Goal: Task Accomplishment & Management: Complete application form

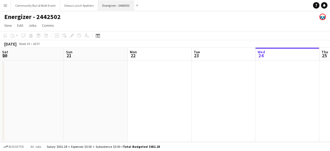
scroll to position [0, 128]
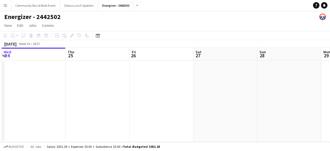
drag, startPoint x: 178, startPoint y: 102, endPoint x: 52, endPoint y: 92, distance: 126.4
click at [52, 92] on app-calendar-viewport "Sat 20 Sun 21 Mon 22 Tue 23 Wed 24 Thu 25 Fri 26 Sat 27 Sun 28 Mon 29 Tue 30" at bounding box center [165, 95] width 330 height 94
drag, startPoint x: 226, startPoint y: 96, endPoint x: 211, endPoint y: 83, distance: 19.9
click at [59, 70] on app-calendar-viewport "Wed 24 Thu 25 Fri 26 Sat 27 Sun 28 Mon 29 Tue 30 Wed 1 Thu 2 Fri 3 Sat 4" at bounding box center [165, 95] width 330 height 94
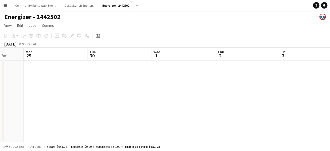
drag, startPoint x: 219, startPoint y: 84, endPoint x: 293, endPoint y: 98, distance: 75.5
click at [89, 67] on app-calendar-viewport "Fri 26 Sat 27 Sun 28 Mon 29 Tue 30 Wed 1 Thu 2 Fri 3 Sat 4 Sun 5 Mon 6" at bounding box center [165, 95] width 330 height 94
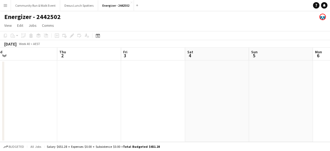
drag, startPoint x: 302, startPoint y: 99, endPoint x: 157, endPoint y: 84, distance: 146.0
click at [145, 84] on app-calendar-viewport "Sun 28 Mon 29 Tue 30 Wed 1 Thu 2 Fri 3 Sat 4 Sun 5 Mon 6 Tue 7 Wed 8" at bounding box center [165, 95] width 330 height 94
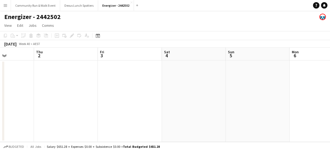
drag, startPoint x: 329, startPoint y: 110, endPoint x: 161, endPoint y: 90, distance: 169.6
click at [161, 90] on app-calendar-viewport "Sun 28 Mon 29 Tue 30 Wed 1 Thu 2 Fri 3 Sat 4 Sun 5 Mon 6 Tue 7 Wed 8" at bounding box center [165, 95] width 330 height 94
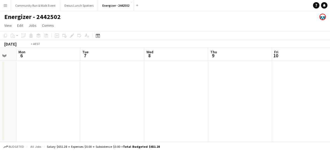
drag, startPoint x: 205, startPoint y: 98, endPoint x: 26, endPoint y: 72, distance: 181.0
click at [26, 72] on app-calendar-viewport "Thu 2 Fri 3 Sat 4 Sun 5 Mon 6 Tue 7 Wed 8 Thu 9 Fri 10 Sat 11 Sun 12" at bounding box center [165, 95] width 330 height 94
drag, startPoint x: 222, startPoint y: 94, endPoint x: 81, endPoint y: 76, distance: 141.4
click at [81, 76] on app-calendar-viewport "Sat 4 Sun 5 Mon 6 Tue 7 Wed 8 Thu 9 Fri 10 Sat 11 Sun 12 Mon 13 Tue 14" at bounding box center [165, 95] width 330 height 94
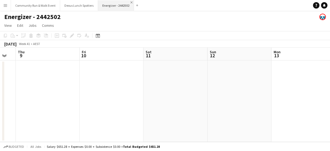
click at [130, 3] on app-icon "Close" at bounding box center [131, 2] width 2 height 2
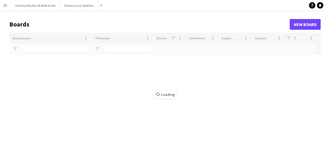
type input "****"
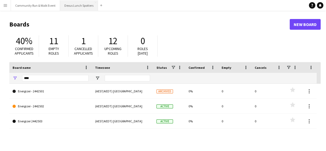
click at [77, 6] on button "Dexus Lunch Spotters Close" at bounding box center [79, 5] width 38 height 10
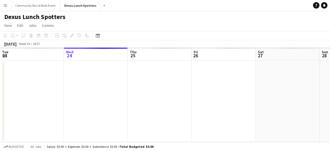
drag, startPoint x: 155, startPoint y: 66, endPoint x: 19, endPoint y: 70, distance: 135.4
click at [19, 70] on app-calendar-viewport "Sun 21 Mon 22 Tue 23 Wed 24 Thu 25 Fri 26 Sat 27 Sun 28 Mon 29 Tue 30 Wed 1" at bounding box center [165, 95] width 330 height 94
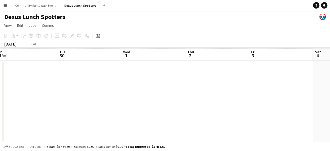
drag, startPoint x: 297, startPoint y: 96, endPoint x: 109, endPoint y: 65, distance: 190.7
click at [109, 65] on app-calendar-viewport "Fri 26 Sat 27 Sun 28 Mon 29 Tue 30 Wed 1 Thu 2 Fri 3 Sat 4 Sun 5 Mon 6" at bounding box center [165, 95] width 330 height 94
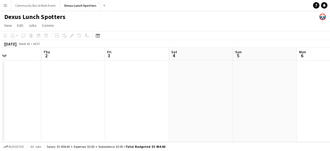
drag, startPoint x: 319, startPoint y: 82, endPoint x: 169, endPoint y: 94, distance: 149.9
click at [170, 94] on app-calendar-viewport "Sun 28 Mon 29 Tue 30 Wed 1 Thu 2 Fri 3 Sat 4 Sun 5 Mon 6 Tue 7 Wed 8" at bounding box center [165, 95] width 330 height 94
drag, startPoint x: 329, startPoint y: 98, endPoint x: 178, endPoint y: 77, distance: 152.8
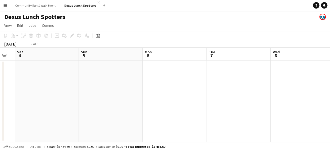
drag, startPoint x: 178, startPoint y: 77, endPoint x: 100, endPoint y: 83, distance: 77.9
click at [97, 84] on app-calendar-viewport "Wed 1 Thu 2 Fri 3 Sat 4 Sun 5 Mon 6 Tue 7 Wed 8 Thu 9 Fri 10 Sat 11" at bounding box center [165, 95] width 330 height 94
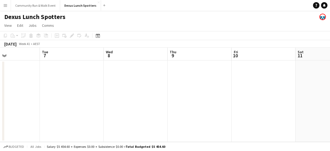
drag, startPoint x: 303, startPoint y: 92, endPoint x: 135, endPoint y: 82, distance: 168.5
click at [135, 82] on app-calendar-viewport "Sat 4 Sun 5 Mon 6 Tue 7 Wed 8 Thu 9 Fri 10 Sat 11 Sun 12 Mon 13 Tue 14" at bounding box center [165, 95] width 330 height 94
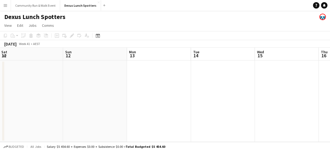
drag, startPoint x: 304, startPoint y: 87, endPoint x: 157, endPoint y: 88, distance: 146.9
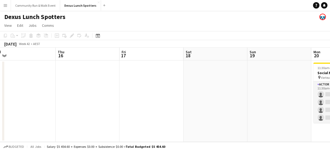
drag, startPoint x: 157, startPoint y: 88, endPoint x: 72, endPoint y: 86, distance: 84.4
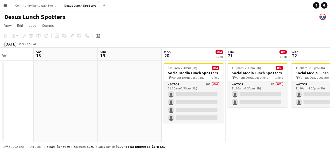
scroll to position [0, 267]
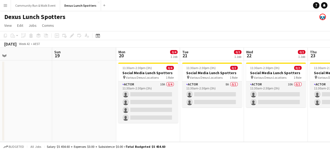
drag, startPoint x: 72, startPoint y: 86, endPoint x: 85, endPoint y: 80, distance: 14.5
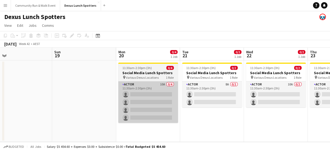
drag, startPoint x: 85, startPoint y: 80, endPoint x: 148, endPoint y: 93, distance: 63.7
click at [148, 93] on app-calendar-viewport "Tue 14 Wed 15 Thu 16 Fri 17 Sat 18 Sun 19 Mon 20 0/4 1 Job Tue 21 0/2 1 Job Wed…" at bounding box center [165, 95] width 330 height 94
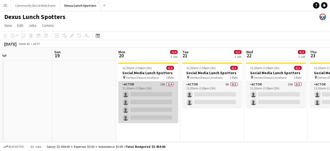
click at [131, 108] on app-card-role "Actor 10A 0/4 11:30am-2:30pm (3h) single-neutral-actions single-neutral-actions…" at bounding box center [148, 101] width 60 height 41
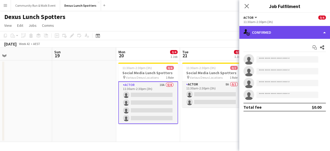
click at [262, 33] on div "single-neutral-actions-check-2 Confirmed" at bounding box center [284, 32] width 91 height 13
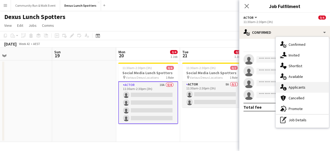
click at [291, 86] on span "Applicants" at bounding box center [296, 87] width 17 height 5
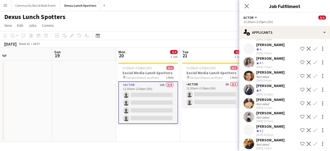
scroll to position [57, 0]
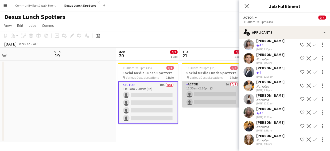
click at [210, 97] on app-card-role "Actor 8A 0/2 11:30am-2:30pm (3h) single-neutral-actions single-neutral-actions" at bounding box center [212, 94] width 60 height 26
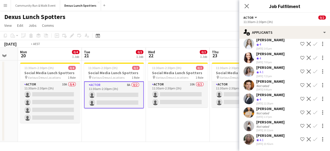
scroll to position [0, 144]
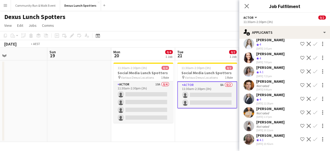
drag, startPoint x: 205, startPoint y: 131, endPoint x: 73, endPoint y: 113, distance: 133.6
click at [73, 113] on app-calendar-viewport "Thu 16 Fri 17 Sat 18 Sun 19 Mon 20 0/4 1 Job Tue 21 0/2 1 Job Wed 22 0/2 1 Job …" at bounding box center [165, 95] width 330 height 94
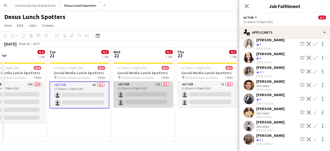
click at [136, 101] on app-card-role "Actor 10A 0/2 11:30am-2:30pm (3h) single-neutral-actions single-neutral-actions" at bounding box center [143, 94] width 60 height 26
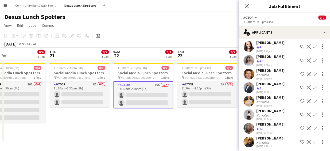
scroll to position [57, 0]
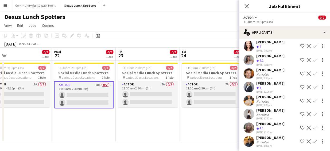
drag, startPoint x: 201, startPoint y: 120, endPoint x: 137, endPoint y: 113, distance: 64.2
click at [137, 113] on app-calendar-viewport "Sat 18 Sun 19 Mon 20 0/4 1 Job Tue 21 0/2 1 Job Wed 22 0/2 1 Job Thu 23 0/2 1 J…" at bounding box center [165, 95] width 330 height 94
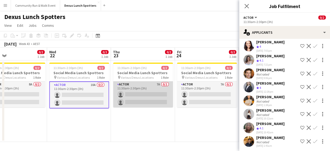
click at [136, 101] on app-card-role "Actor 7A 0/2 11:30am-2:30pm (3h) single-neutral-actions single-neutral-actions" at bounding box center [143, 94] width 60 height 26
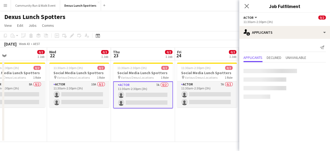
scroll to position [0, 0]
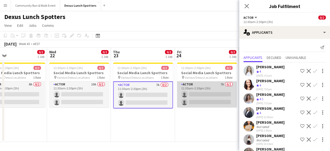
click at [197, 96] on app-card-role "Actor 7A 0/2 11:30am-2:30pm (3h) single-neutral-actions single-neutral-actions" at bounding box center [207, 94] width 60 height 26
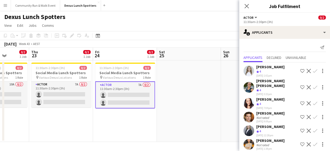
scroll to position [0, 173]
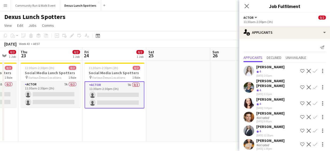
drag, startPoint x: 201, startPoint y: 125, endPoint x: 109, endPoint y: 139, distance: 93.4
drag, startPoint x: 109, startPoint y: 139, endPoint x: 207, endPoint y: 125, distance: 98.6
drag, startPoint x: 207, startPoint y: 125, endPoint x: 192, endPoint y: 74, distance: 53.8
click at [192, 74] on app-date-cell at bounding box center [178, 100] width 64 height 81
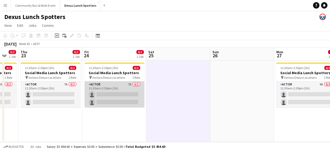
click at [130, 87] on app-card-role "Actor 7A 0/2 11:30am-2:30pm (3h) single-neutral-actions single-neutral-actions" at bounding box center [114, 94] width 60 height 26
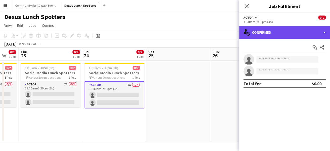
click at [265, 29] on div "single-neutral-actions-check-2 Confirmed" at bounding box center [284, 32] width 91 height 13
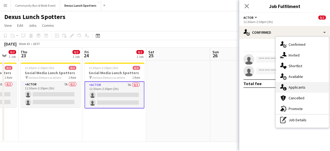
click at [293, 85] on span "Applicants" at bounding box center [296, 87] width 17 height 5
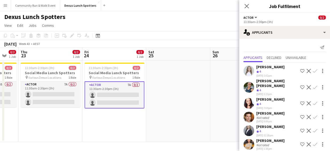
scroll to position [17, 0]
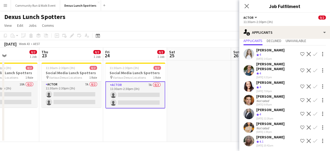
drag, startPoint x: 211, startPoint y: 113, endPoint x: 96, endPoint y: 106, distance: 115.8
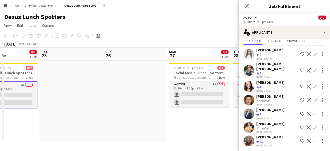
scroll to position [0, 161]
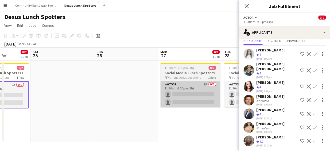
drag, startPoint x: 96, startPoint y: 106, endPoint x: 191, endPoint y: 91, distance: 96.8
click at [191, 91] on app-card-role "Actor 9A 0/2 11:30am-2:30pm (3h) single-neutral-actions single-neutral-actions" at bounding box center [190, 94] width 60 height 26
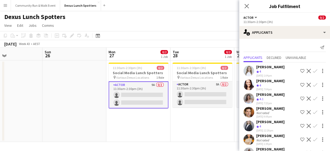
scroll to position [0, 244]
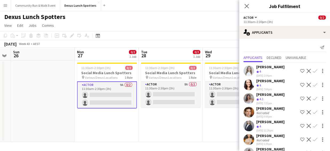
drag, startPoint x: 202, startPoint y: 124, endPoint x: 119, endPoint y: 114, distance: 83.9
click at [119, 114] on app-calendar-viewport "Wed 22 0/2 1 Job Thu 23 0/2 1 Job Fri 24 0/2 1 Job Sat 25 Sun 26 Mon 27 0/2 1 J…" at bounding box center [165, 95] width 330 height 94
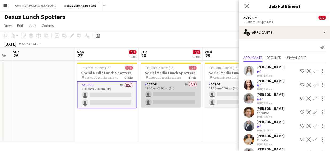
click at [172, 90] on app-card-role "Actor 8A 0/2 11:30am-2:30pm (3h) single-neutral-actions single-neutral-actions" at bounding box center [171, 94] width 60 height 26
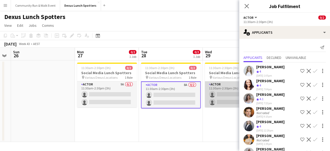
click at [219, 89] on app-card-role "Actor 10A 0/2 11:30am-2:30pm (3h) single-neutral-actions single-neutral-actions" at bounding box center [235, 94] width 60 height 26
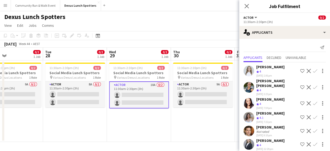
scroll to position [0, 238]
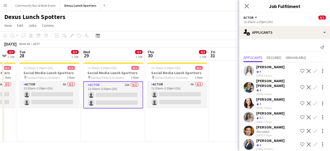
drag, startPoint x: 219, startPoint y: 116, endPoint x: 98, endPoint y: 106, distance: 121.9
click at [98, 106] on app-calendar-viewport "Fri 24 0/2 1 Job Sat 25 Sun 26 Mon 27 0/2 1 Job Tue 28 0/2 1 Job Wed 29 0/2 1 J…" at bounding box center [165, 95] width 330 height 94
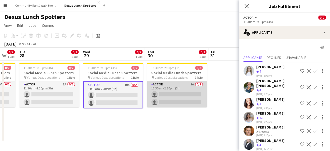
click at [173, 104] on app-card-role "Actor 9A 0/2 11:30am-2:30pm (3h) single-neutral-actions single-neutral-actions" at bounding box center [177, 94] width 60 height 26
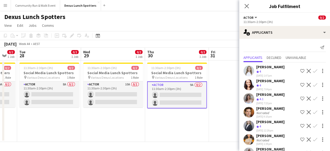
click at [5, 5] on app-icon "Menu" at bounding box center [5, 5] width 4 height 4
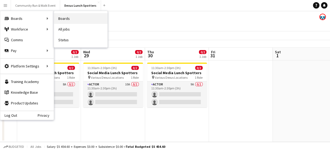
click at [64, 18] on link "Boards" at bounding box center [80, 18] width 53 height 11
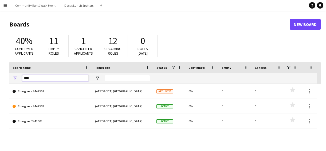
drag, startPoint x: 32, startPoint y: 78, endPoint x: 13, endPoint y: 74, distance: 19.2
click at [13, 74] on div "****" at bounding box center [50, 78] width 82 height 11
type input "****"
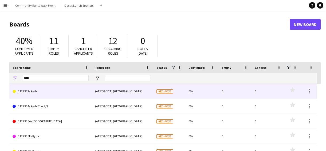
click at [27, 91] on link "3122312- Ryde" at bounding box center [51, 91] width 76 height 15
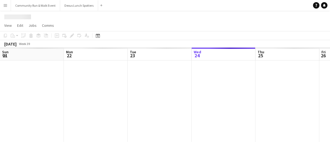
scroll to position [0, 128]
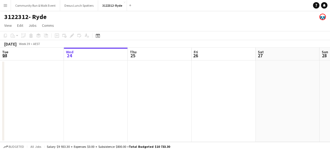
click at [80, 70] on app-date-cell at bounding box center [96, 100] width 64 height 81
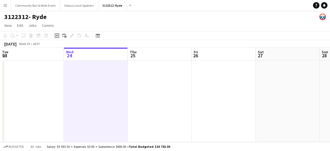
click at [58, 36] on icon at bounding box center [57, 35] width 2 height 2
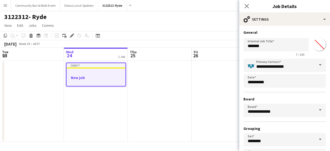
scroll to position [41, 0]
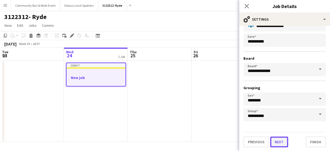
click at [278, 143] on button "Next" at bounding box center [279, 141] width 18 height 11
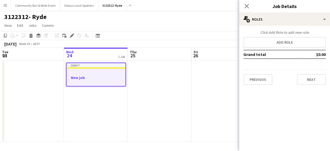
scroll to position [0, 0]
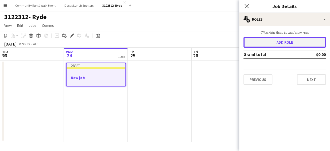
click at [299, 47] on button "Add role" at bounding box center [284, 42] width 82 height 11
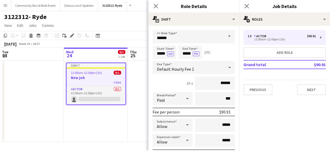
click at [223, 31] on span at bounding box center [228, 36] width 11 height 13
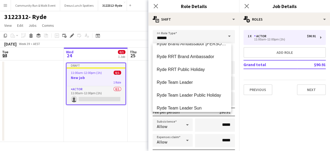
scroll to position [244, 0]
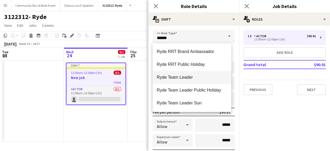
click at [200, 78] on span "Ryde Team Leader" at bounding box center [192, 76] width 70 height 5
type input "**********"
type input "******"
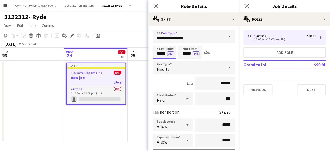
click at [157, 53] on input "*****" at bounding box center [163, 51] width 23 height 13
click at [158, 59] on div at bounding box center [159, 61] width 11 height 5
type input "*****"
click at [158, 60] on div at bounding box center [159, 61] width 11 height 5
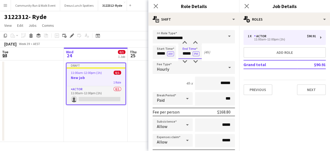
click at [183, 53] on input "*****" at bounding box center [189, 51] width 23 height 13
click at [184, 42] on div at bounding box center [184, 42] width 11 height 5
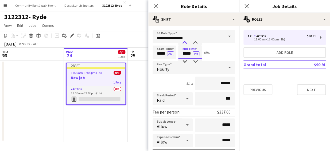
click at [184, 42] on div at bounding box center [184, 42] width 11 height 5
type input "*****"
click at [183, 60] on div at bounding box center [184, 61] width 11 height 5
click at [186, 98] on icon at bounding box center [187, 98] width 3 height 1
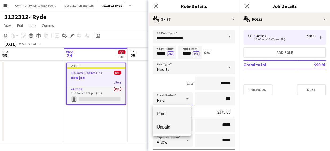
drag, startPoint x: 174, startPoint y: 123, endPoint x: 162, endPoint y: 126, distance: 12.1
click at [162, 126] on span "Unpaid" at bounding box center [172, 126] width 30 height 5
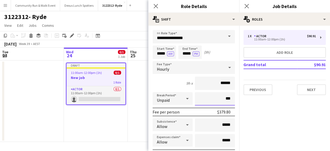
click at [213, 97] on input "***" at bounding box center [215, 98] width 40 height 13
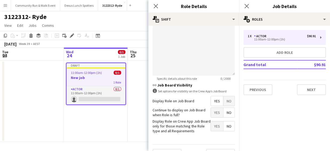
scroll to position [211, 0]
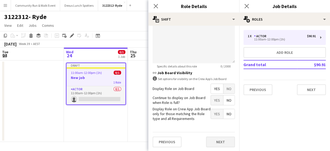
type input "****"
click at [221, 144] on button "Next" at bounding box center [220, 141] width 29 height 11
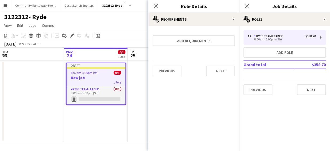
scroll to position [0, 0]
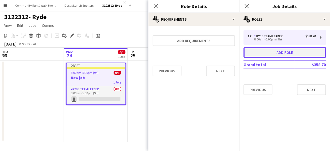
click at [310, 55] on button "Add role" at bounding box center [284, 52] width 82 height 11
type input "*****"
type input "******"
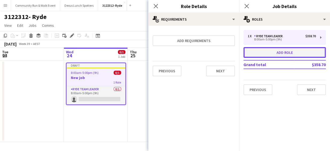
type input "***"
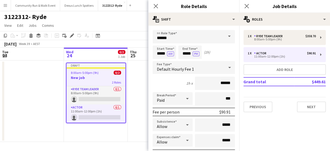
click at [223, 35] on span at bounding box center [228, 36] width 11 height 13
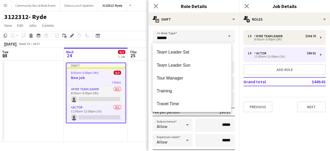
scroll to position [344, 0]
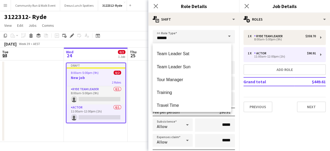
drag, startPoint x: 196, startPoint y: 104, endPoint x: 186, endPoint y: 104, distance: 10.1
click at [186, 104] on span "Travel Time" at bounding box center [192, 104] width 70 height 5
type input "**********"
type input "******"
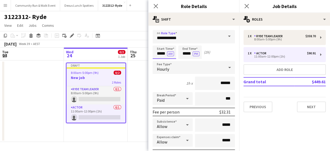
click at [160, 52] on input "*****" at bounding box center [163, 51] width 23 height 13
click at [159, 42] on div at bounding box center [159, 42] width 11 height 5
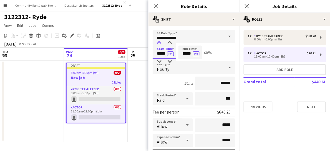
type input "*****"
click at [159, 42] on div at bounding box center [159, 42] width 11 height 5
click at [183, 53] on input "*****" at bounding box center [189, 51] width 23 height 13
click at [184, 42] on div at bounding box center [184, 42] width 11 height 5
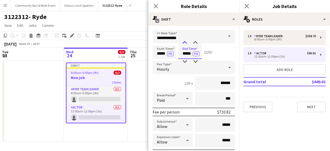
click at [184, 42] on div at bounding box center [184, 42] width 11 height 5
type input "*****"
click at [184, 42] on div at bounding box center [184, 42] width 11 height 5
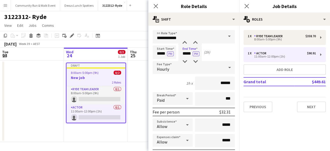
click at [224, 53] on div "Start Time ***** PM End Time ***** PM (1h)" at bounding box center [193, 51] width 82 height 13
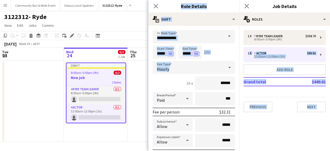
drag, startPoint x: 239, startPoint y: 51, endPoint x: 234, endPoint y: 63, distance: 12.6
click at [234, 63] on body "Menu Boards Boards Boards All jobs Status Workforce Workforce My Workforce Recr…" at bounding box center [165, 75] width 330 height 151
drag, startPoint x: 234, startPoint y: 63, endPoint x: 230, endPoint y: 51, distance: 12.5
click at [230, 51] on div "Start Time ***** PM End Time ***** PM (1h)" at bounding box center [193, 51] width 82 height 13
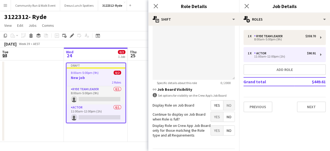
scroll to position [211, 0]
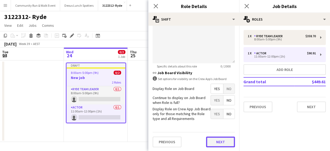
click at [223, 138] on button "Next" at bounding box center [220, 141] width 29 height 11
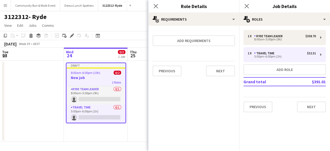
scroll to position [0, 0]
click at [103, 53] on app-board-header-date "Wed 24 0/2 1 Job" at bounding box center [96, 54] width 64 height 13
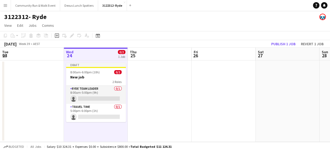
click at [103, 53] on app-board-header-date "Wed 24 0/2 1 Job" at bounding box center [96, 54] width 64 height 13
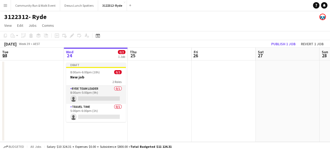
click at [90, 56] on app-board-header-date "Wed 24 0/2 1 Job" at bounding box center [96, 54] width 64 height 13
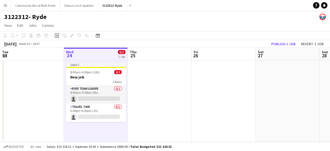
click at [78, 54] on app-board-header-date "Wed 24 0/2 1 Job" at bounding box center [96, 54] width 64 height 13
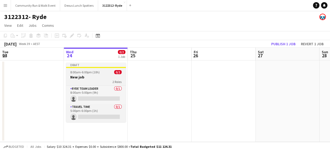
click at [83, 74] on span "8:00am-6:00pm (10h)" at bounding box center [84, 72] width 29 height 4
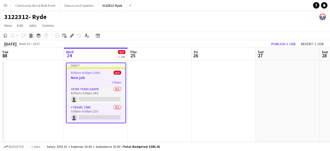
click at [32, 34] on icon "Delete" at bounding box center [31, 35] width 4 height 4
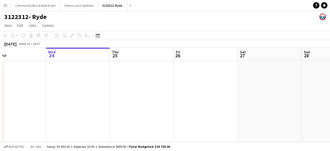
scroll to position [0, 147]
drag, startPoint x: 162, startPoint y: 110, endPoint x: 142, endPoint y: 109, distance: 19.8
click at [142, 109] on app-calendar-viewport "Sun 21 Mon 22 Tue 23 Wed 24 Thu 25 Fri 26 Sat 27 Sun 28 Mon 29 Tue 30 Wed 1" at bounding box center [165, 95] width 330 height 94
click at [123, 1] on app-icon "Close" at bounding box center [124, 2] width 2 height 2
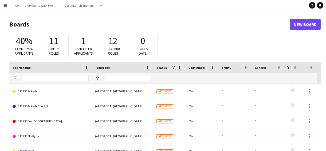
type input "****"
click at [73, 4] on button "Dexus Lunch Spotters Close" at bounding box center [79, 5] width 38 height 10
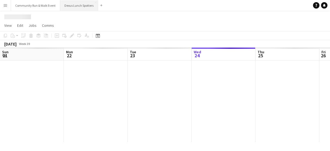
scroll to position [0, 128]
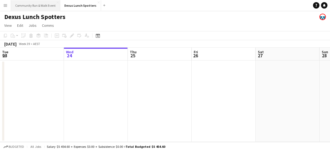
click at [35, 9] on button "Community Run & Walk Event Close" at bounding box center [35, 5] width 49 height 10
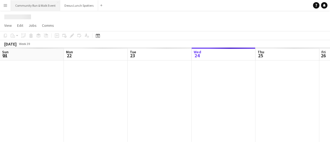
scroll to position [0, 128]
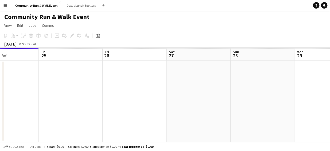
drag, startPoint x: 203, startPoint y: 111, endPoint x: 91, endPoint y: 83, distance: 115.3
click at [91, 83] on app-calendar-viewport "Sun 21 Mon 22 Tue 23 Wed 24 Thu 25 Fri 26 Sat 27 Sun 28 Mon 29 Tue 30 Wed 1" at bounding box center [165, 95] width 330 height 94
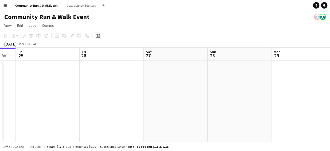
click at [96, 37] on icon at bounding box center [98, 35] width 4 height 4
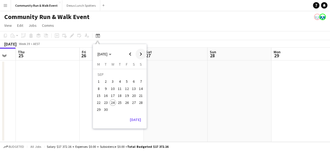
click at [142, 56] on span "Next month" at bounding box center [140, 54] width 11 height 11
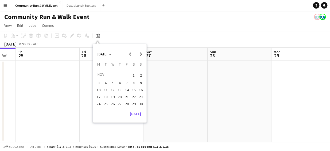
click at [142, 88] on span "16" at bounding box center [140, 90] width 6 height 6
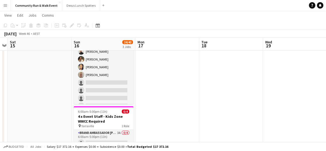
scroll to position [163, 0]
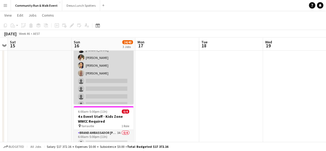
click at [107, 70] on app-card-role "Brand Ambassador Sun 13I 1A 24/34 6:00am-4:00pm (10h) [PERSON_NAME]-[PERSON_NAM…" at bounding box center [104, 17] width 60 height 275
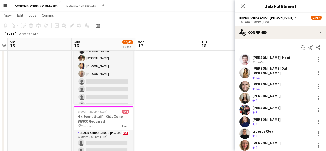
scroll to position [164, 0]
click at [163, 75] on app-date-cell at bounding box center [167, 76] width 64 height 211
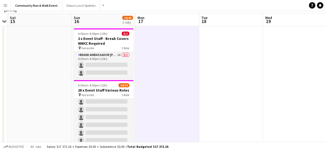
scroll to position [0, 0]
